Goal: Task Accomplishment & Management: Use online tool/utility

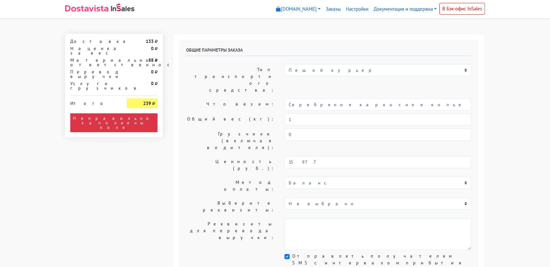
select select "11:00"
select select "21:00"
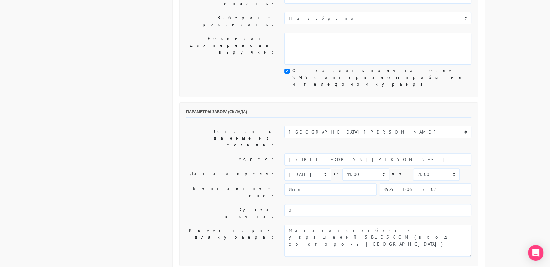
scroll to position [190, 0]
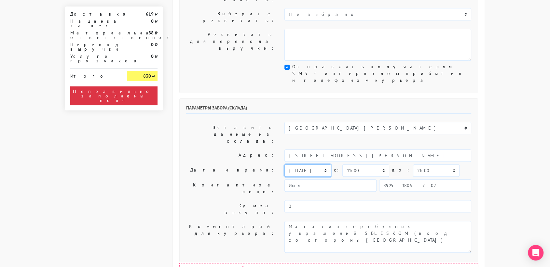
click at [313, 165] on select "[DATE] [DATE] [DATE] [DATE] [DATE] [DATE] [DATE] [DATE] [DATE]" at bounding box center [307, 171] width 47 height 12
select select "[DATE]"
click at [284, 165] on select "[DATE] [DATE] [DATE] [DATE] [DATE] [DATE] [DATE] [DATE] [DATE]" at bounding box center [307, 171] width 47 height 12
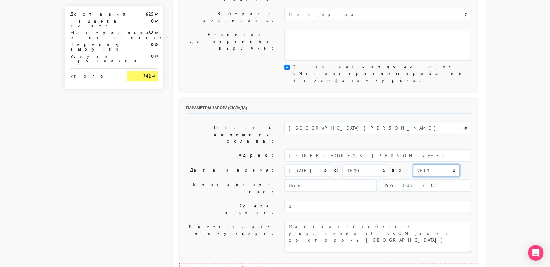
click at [413, 165] on select "00:00 00:30 01:00 01:30 02:00 02:30 03:00 03:30 04:00 04:30 05:00 05:30 06:00 0…" at bounding box center [436, 171] width 47 height 12
select select "11:30"
click at [413, 165] on select "00:00 00:30 01:00 01:30 02:00 02:30 03:00 03:30 04:00 04:30 05:00 05:30 06:00 0…" at bounding box center [436, 171] width 47 height 12
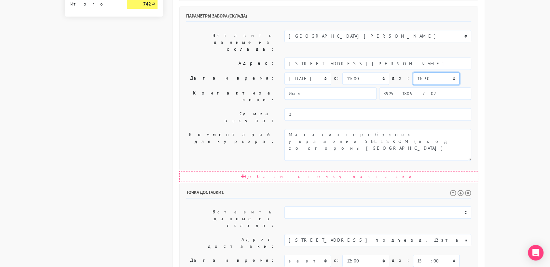
scroll to position [283, 0]
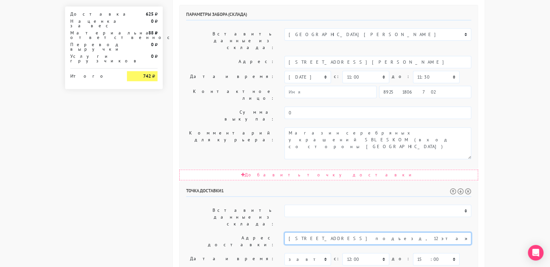
drag, startPoint x: 411, startPoint y: 140, endPoint x: 356, endPoint y: 136, distance: 55.1
click at [356, 233] on input "[STREET_ADDRESS] подъезд, 12 этаж" at bounding box center [377, 239] width 187 height 12
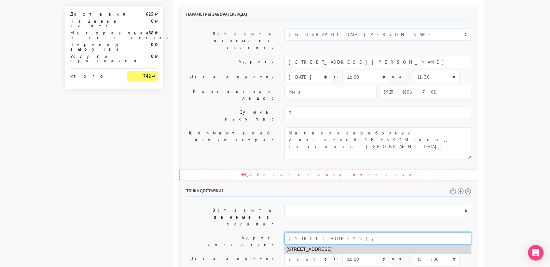
click at [359, 245] on li "[STREET_ADDRESS]" at bounding box center [378, 249] width 186 height 9
type input "[STREET_ADDRESS]"
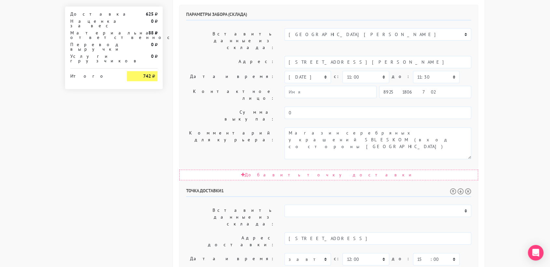
drag, startPoint x: 414, startPoint y: 190, endPoint x: 351, endPoint y: 190, distance: 63.1
paste textarea "кв.92. 1й подъезд, 12 этаж"
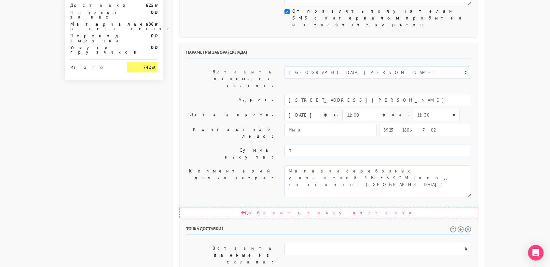
scroll to position [331, 0]
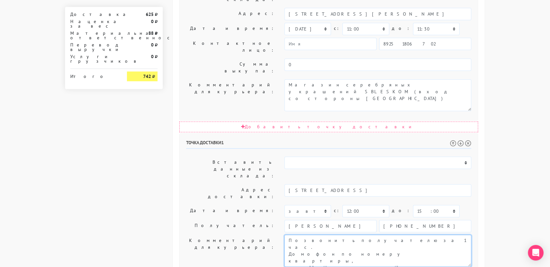
type textarea "Позвонить получателю за 1 час. Домофон по номеру квартиры, кв.92. 1й подъезд, 1…"
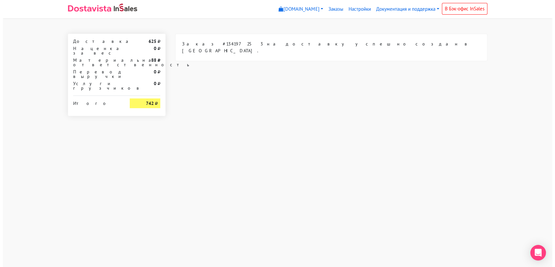
scroll to position [0, 0]
